Goal: Find specific page/section: Find specific page/section

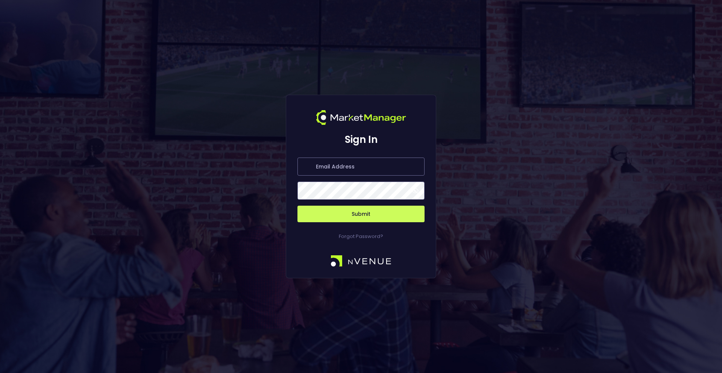
type input "[PERSON_NAME][EMAIL_ADDRESS][DOMAIN_NAME]"
click at [356, 211] on button "Submit" at bounding box center [360, 214] width 127 height 17
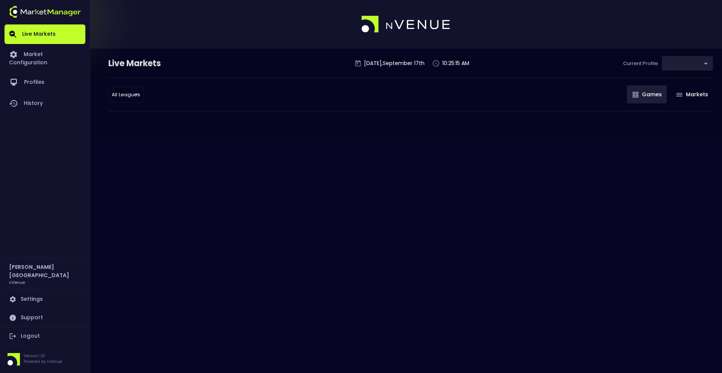
type input "0d810fa5-e353-4d9c-b11d-31f095cae871"
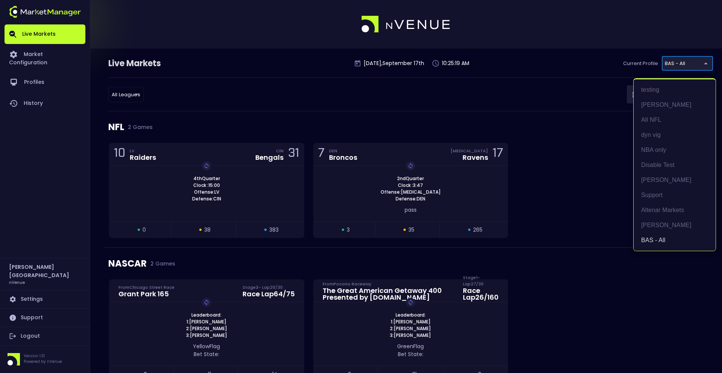
click at [678, 65] on body "Live Markets Market Configuration Profiles History [PERSON_NAME][GEOGRAPHIC_DAT…" at bounding box center [361, 377] width 722 height 755
click at [527, 117] on div at bounding box center [361, 186] width 722 height 373
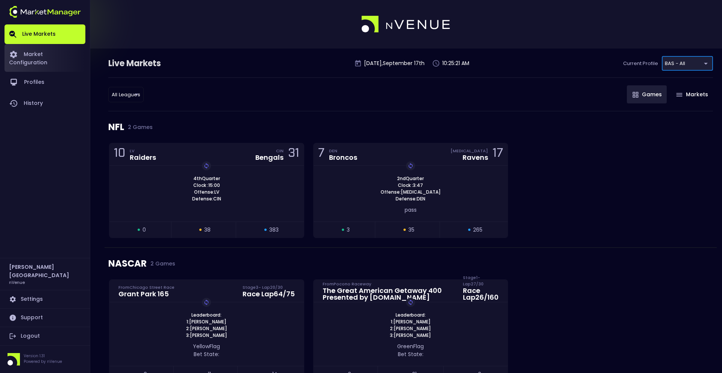
click at [36, 61] on link "Market Configuration" at bounding box center [45, 58] width 81 height 28
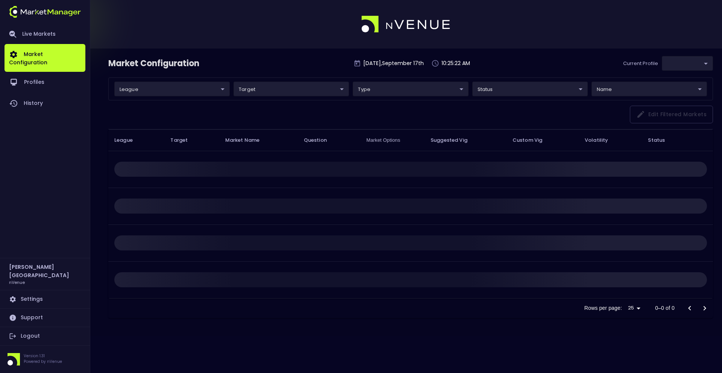
type input "0d810fa5-e353-4d9c-b11d-31f095cae871"
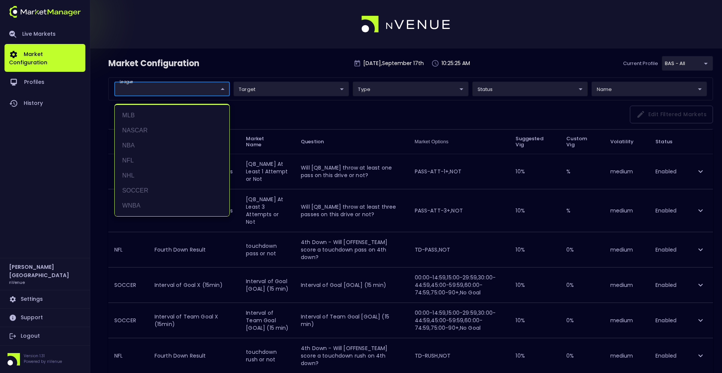
click at [153, 173] on li "NHL" at bounding box center [172, 175] width 115 height 15
type input "NHL"
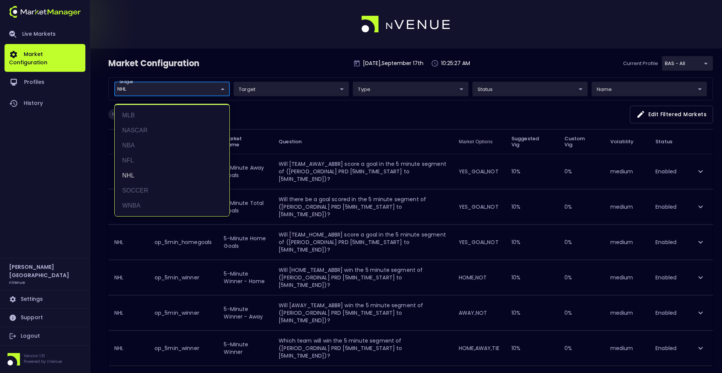
click at [419, 206] on div at bounding box center [361, 186] width 722 height 373
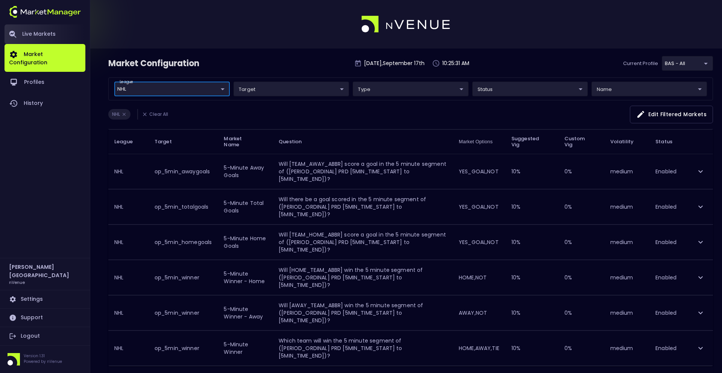
click at [49, 31] on link "Live Markets" at bounding box center [45, 34] width 81 height 20
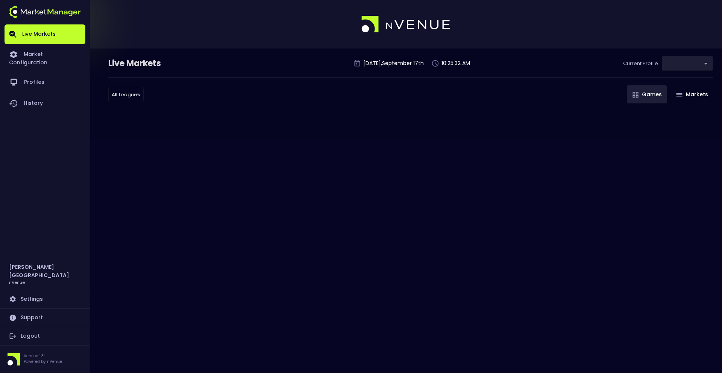
type input "0d810fa5-e353-4d9c-b11d-31f095cae871"
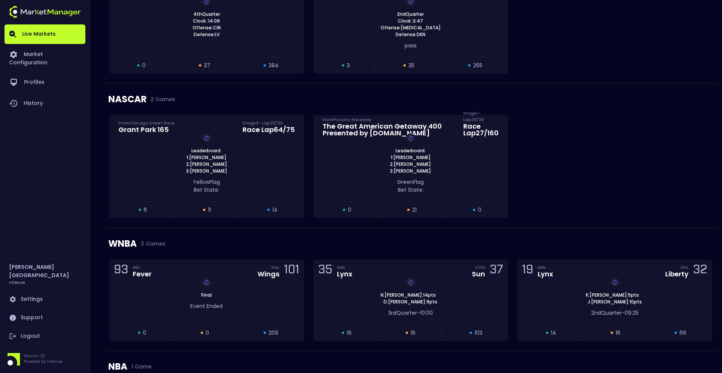
scroll to position [120, 0]
